Goal: Navigation & Orientation: Find specific page/section

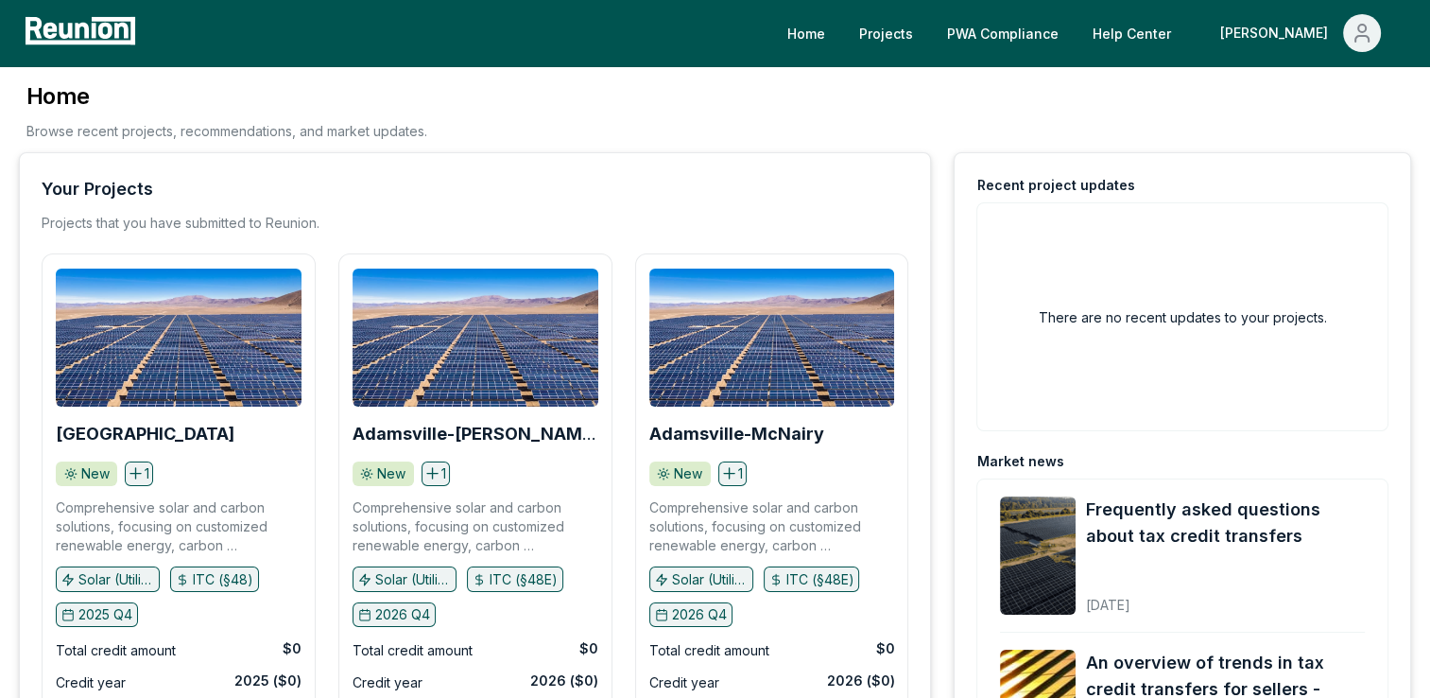
click at [480, 206] on div "Your Projects Projects that you have submitted to Reunion." at bounding box center [475, 204] width 867 height 57
click at [616, 129] on div "Home Browse recent projects, recommendations, and market updates." at bounding box center [715, 116] width 1393 height 71
